Goal: Complete application form: Complete application form

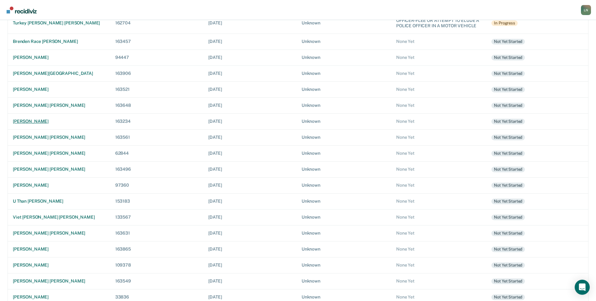
scroll to position [117, 0]
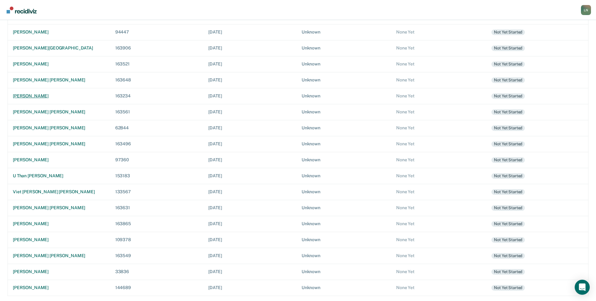
click at [45, 95] on div "[PERSON_NAME]" at bounding box center [59, 95] width 92 height 5
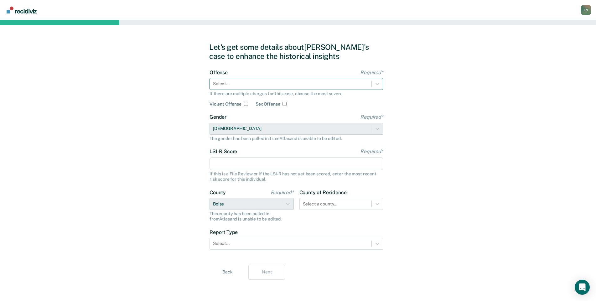
click at [255, 86] on div at bounding box center [290, 84] width 155 height 7
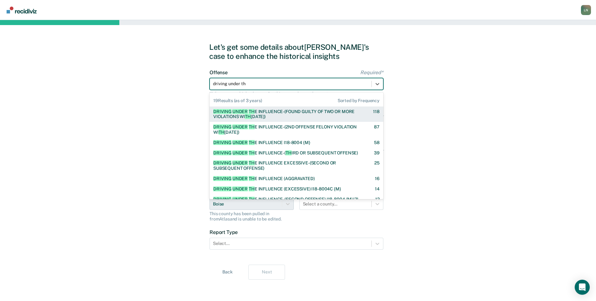
type input "driving under the"
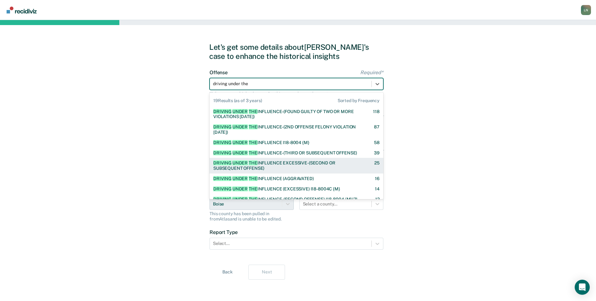
click at [309, 167] on div "DRIVING UNDER THE INFLUENCE EXCESSIVE-(SECOND OR SUBSEQUENT OFFENSE)" at bounding box center [288, 165] width 150 height 11
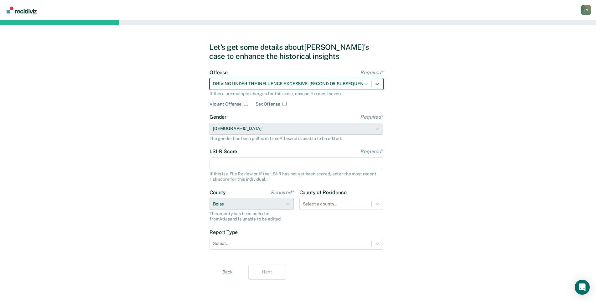
click at [281, 165] on input "LSI-R Score Required*" at bounding box center [297, 163] width 174 height 13
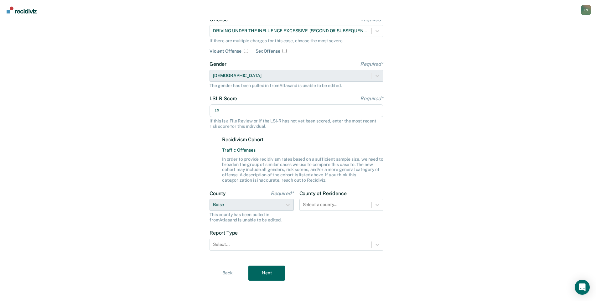
scroll to position [55, 0]
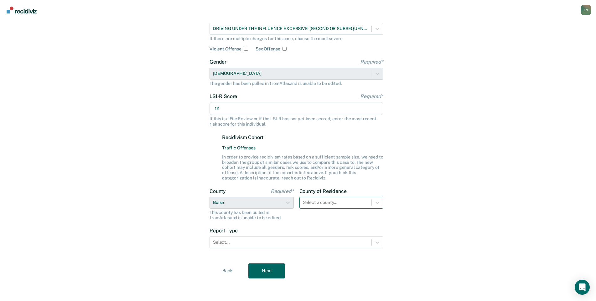
type input "12"
click at [337, 206] on div "County of Residence Select a county..." at bounding box center [341, 204] width 84 height 32
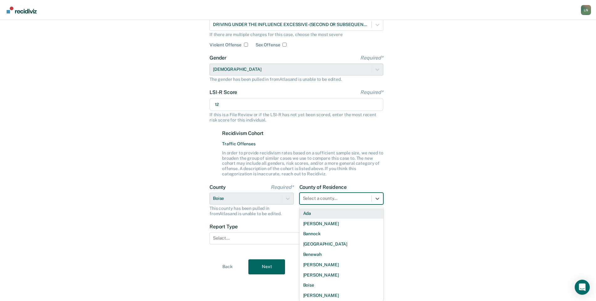
click at [336, 213] on div "Ada" at bounding box center [341, 213] width 84 height 10
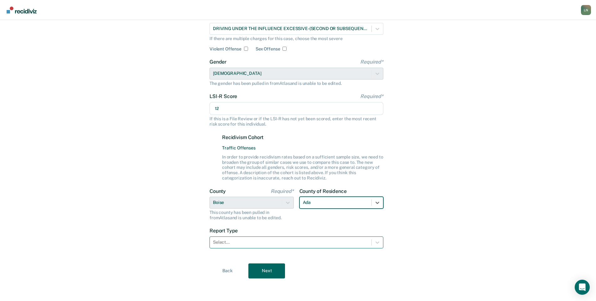
click at [260, 243] on div at bounding box center [290, 242] width 155 height 7
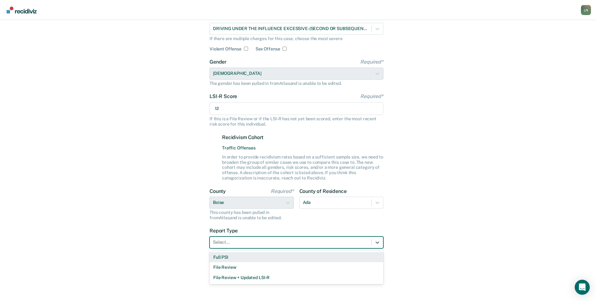
click at [248, 257] on div "Full PSI" at bounding box center [297, 257] width 174 height 10
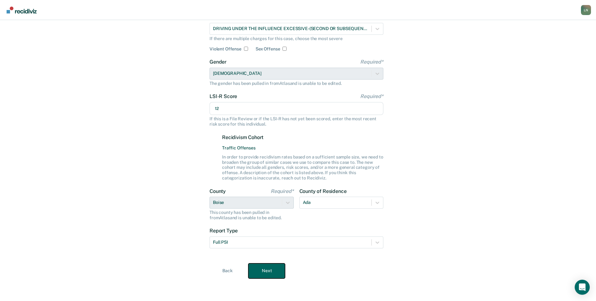
click at [270, 266] on button "Next" at bounding box center [266, 270] width 37 height 15
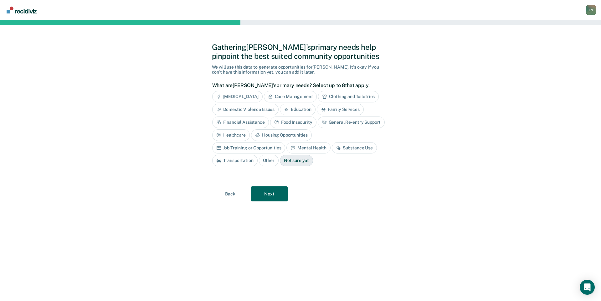
click at [332, 149] on div "Substance Use" at bounding box center [354, 148] width 45 height 12
click at [280, 193] on button "Next" at bounding box center [269, 193] width 37 height 15
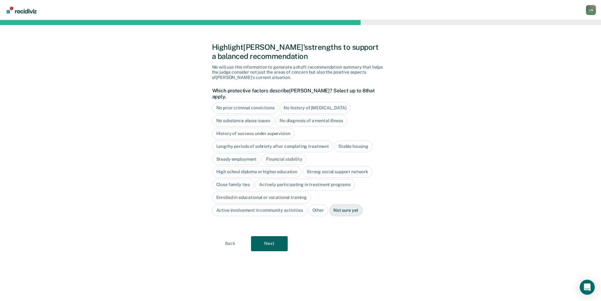
click at [323, 102] on div "No history of [MEDICAL_DATA]" at bounding box center [315, 108] width 71 height 12
click at [353, 142] on div "Stable housing" at bounding box center [354, 147] width 38 height 12
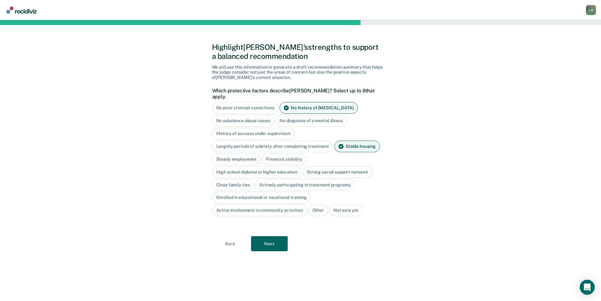
click at [245, 153] on div "Steady employment" at bounding box center [236, 159] width 49 height 12
click at [298, 153] on div "Financial stability" at bounding box center [291, 159] width 44 height 12
click at [262, 168] on div "High school diploma or higher education" at bounding box center [257, 172] width 90 height 12
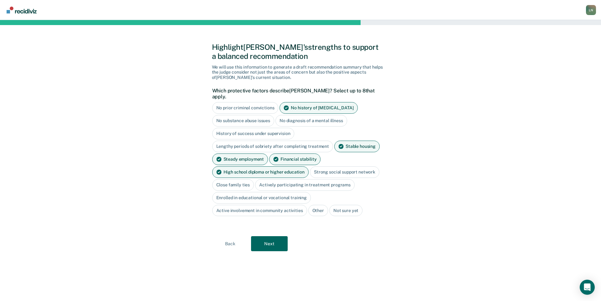
click at [248, 179] on div "Close family ties" at bounding box center [233, 185] width 42 height 12
click at [339, 179] on div "Actively participating in treatment programs" at bounding box center [313, 185] width 100 height 12
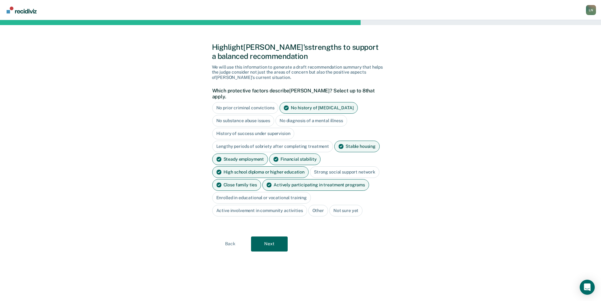
click at [342, 168] on div "Strong social support network" at bounding box center [345, 172] width 70 height 12
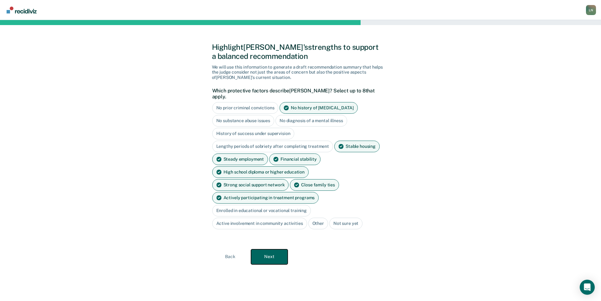
click at [275, 249] on button "Next" at bounding box center [269, 256] width 37 height 15
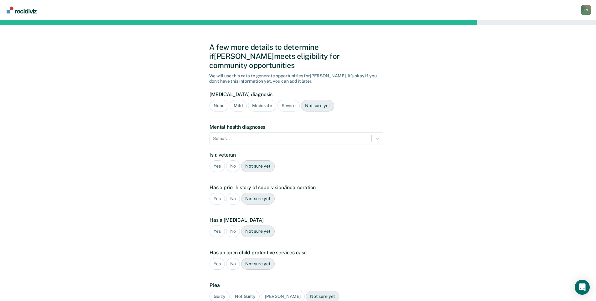
click at [263, 100] on div "Moderate" at bounding box center [262, 106] width 28 height 12
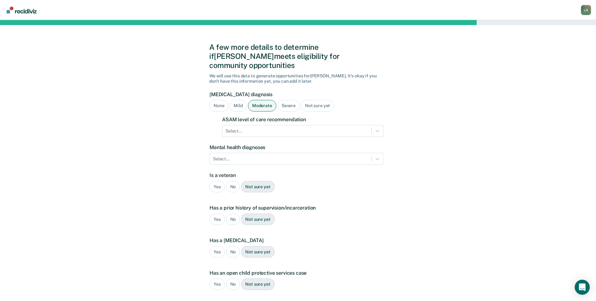
click at [290, 100] on div "Severe" at bounding box center [289, 106] width 22 height 12
click at [262, 100] on div "Moderate" at bounding box center [262, 106] width 28 height 12
click at [267, 128] on div at bounding box center [297, 131] width 143 height 7
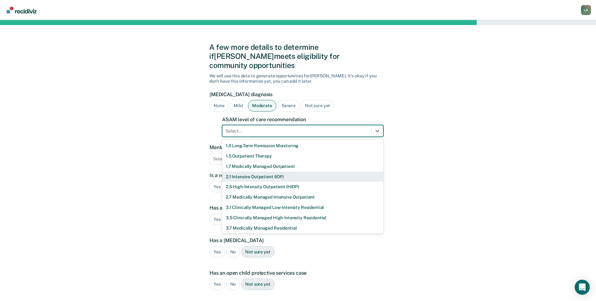
click at [268, 172] on div "2.1 Intensive Outpatient (IOP)" at bounding box center [302, 177] width 161 height 10
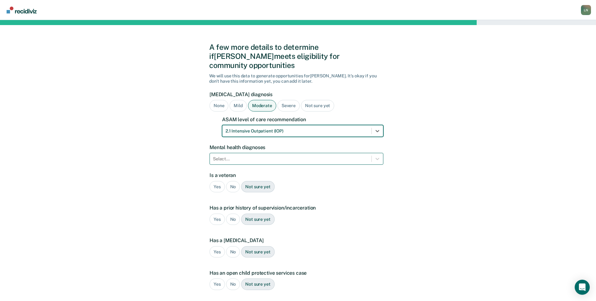
click at [263, 156] on div at bounding box center [290, 159] width 155 height 7
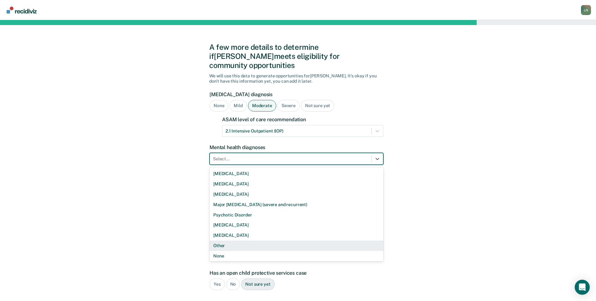
click at [248, 241] on div "Other" at bounding box center [297, 246] width 174 height 10
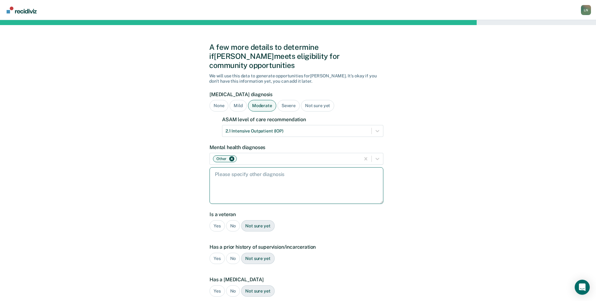
click at [247, 171] on textarea at bounding box center [297, 185] width 174 height 37
type textarea "[MEDICAL_DATA] and Anxiety"
click at [233, 211] on div "Is a veteran Yes No Not sure yet" at bounding box center [297, 223] width 174 height 25
click at [232, 220] on div "No" at bounding box center [233, 226] width 14 height 12
click at [220, 253] on div "Yes" at bounding box center [217, 259] width 15 height 12
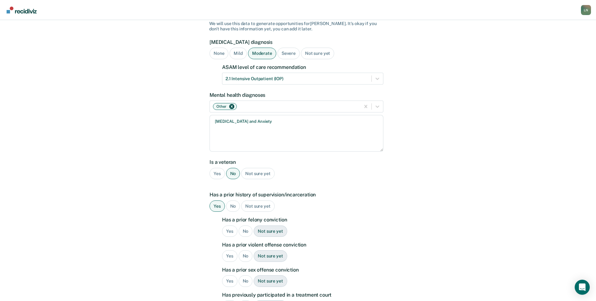
scroll to position [63, 0]
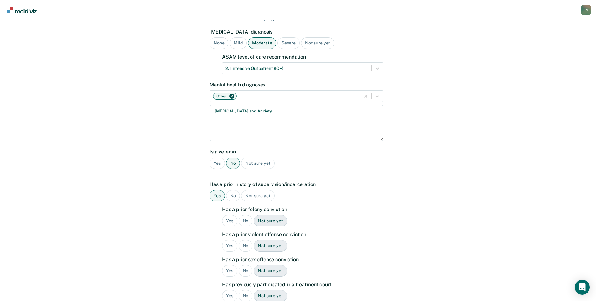
click at [247, 215] on div "No" at bounding box center [246, 221] width 14 height 12
click at [247, 240] on div "No" at bounding box center [246, 246] width 14 height 12
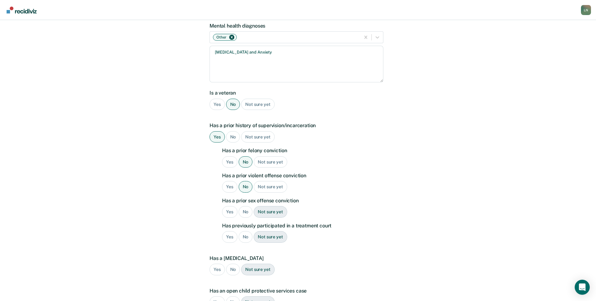
scroll to position [125, 0]
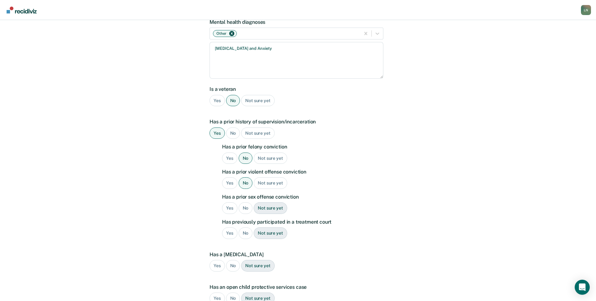
click at [247, 202] on div "No" at bounding box center [246, 208] width 14 height 12
click at [244, 227] on div "No" at bounding box center [246, 233] width 14 height 12
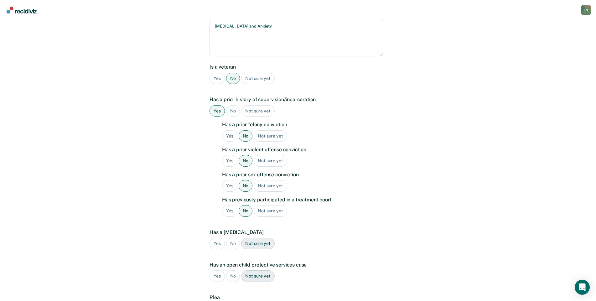
scroll to position [188, 0]
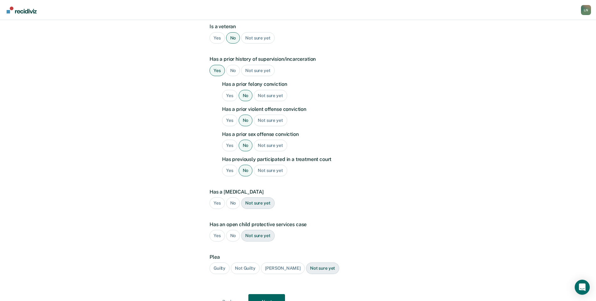
click at [230, 198] on div "No" at bounding box center [233, 203] width 14 height 12
click at [232, 230] on div "No" at bounding box center [233, 236] width 14 height 12
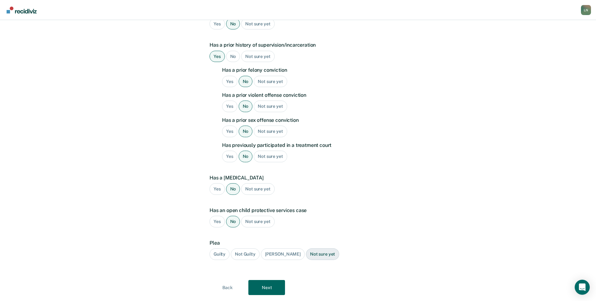
scroll to position [210, 0]
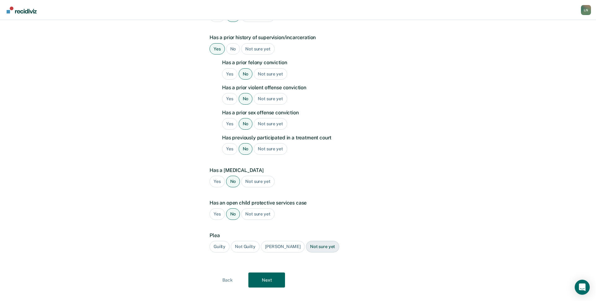
click at [226, 241] on div "Guilty" at bounding box center [220, 247] width 20 height 12
click at [263, 273] on button "Next" at bounding box center [266, 280] width 37 height 15
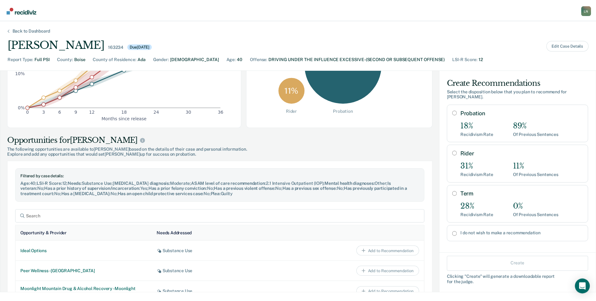
scroll to position [188, 0]
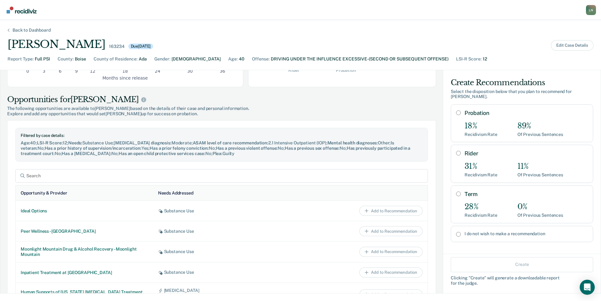
click at [465, 231] on div "I do not wish to make a recommendation" at bounding box center [522, 234] width 143 height 16
radio input "true"
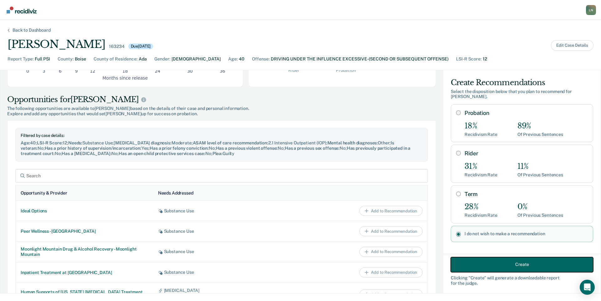
click at [489, 261] on button "Create" at bounding box center [522, 264] width 143 height 15
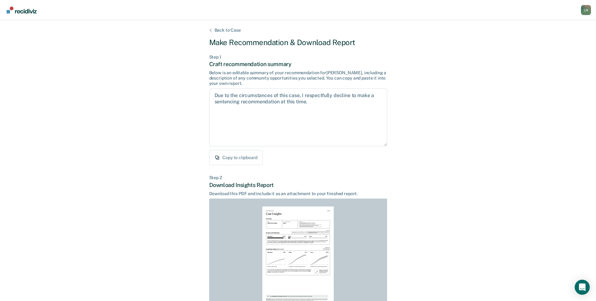
scroll to position [56, 0]
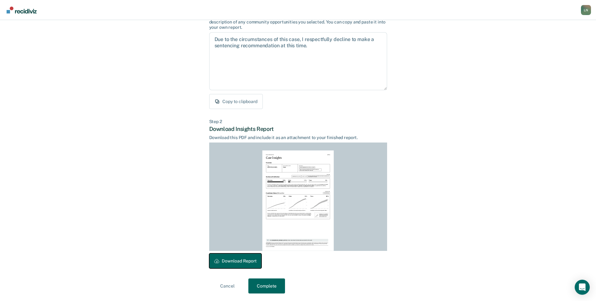
click at [252, 265] on button "Download Report" at bounding box center [235, 260] width 52 height 15
